Goal: Find specific page/section: Find specific page/section

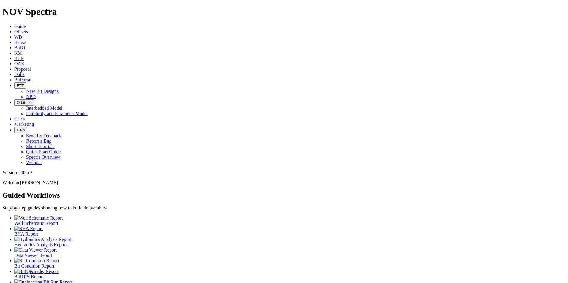
click at [28, 29] on span "Offsets" at bounding box center [21, 31] width 14 height 5
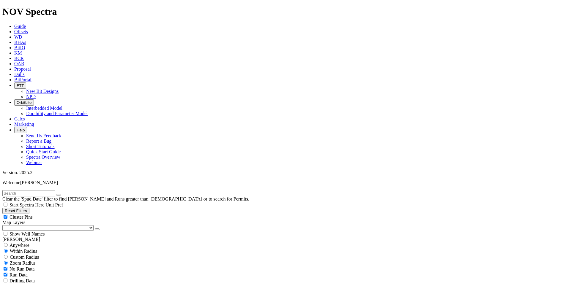
click at [14, 72] on icon at bounding box center [14, 74] width 0 height 5
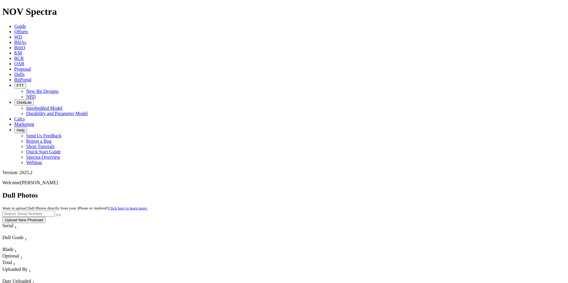
click at [55, 211] on input "text" at bounding box center [28, 214] width 53 height 6
type input "A298860"
click at [61, 215] on button "submit" at bounding box center [58, 216] width 5 height 2
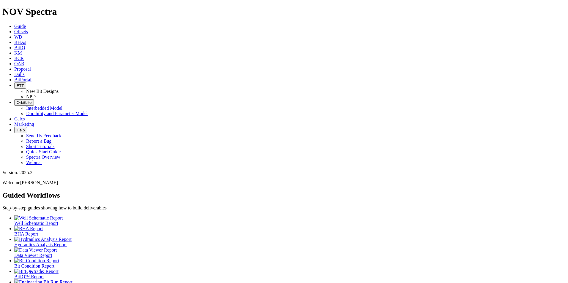
click at [25, 72] on link "Dulls" at bounding box center [19, 74] width 10 height 5
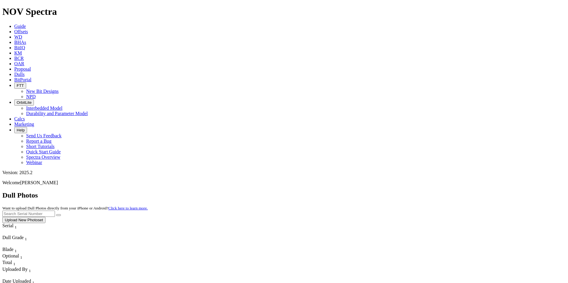
click at [55, 211] on input "text" at bounding box center [28, 214] width 53 height 6
type input "a315582"
click at [59, 215] on icon "submit" at bounding box center [59, 215] width 0 height 0
